Goal: Task Accomplishment & Management: Manage account settings

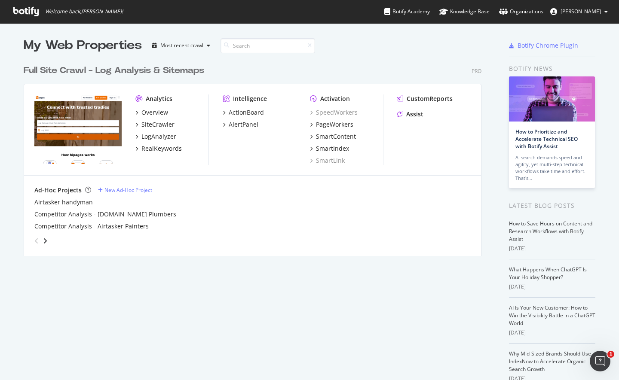
click at [589, 10] on span "[PERSON_NAME]" at bounding box center [580, 11] width 40 height 7
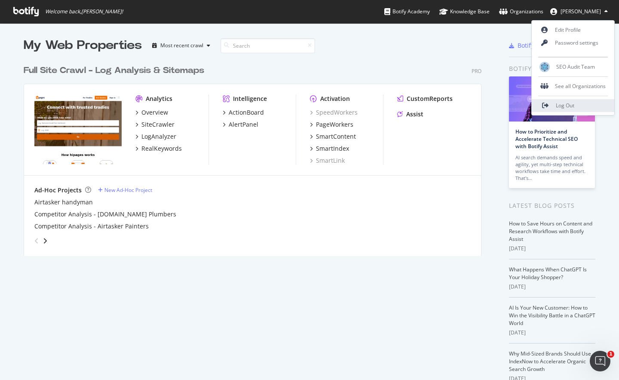
click at [569, 107] on span "Log Out" at bounding box center [565, 105] width 18 height 7
